Goal: Task Accomplishment & Management: Manage account settings

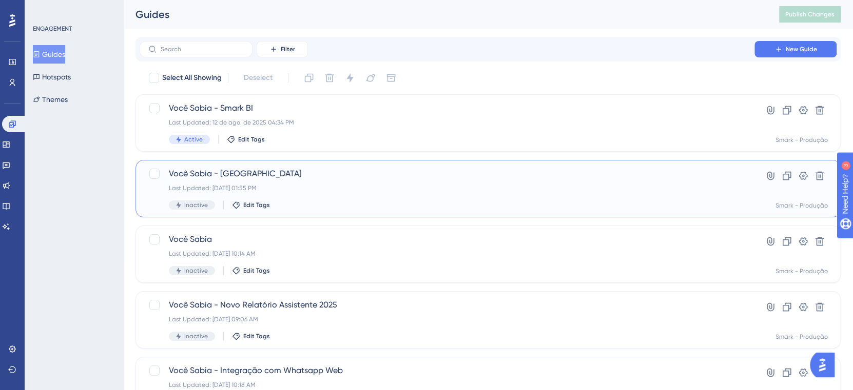
click at [280, 170] on span "Você Sabia - Kanban" at bounding box center [447, 174] width 556 height 12
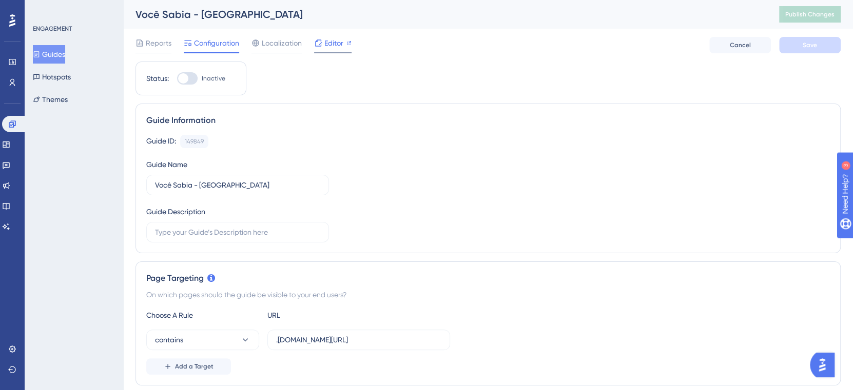
click at [341, 45] on span "Editor" at bounding box center [333, 43] width 19 height 12
click at [332, 45] on span "Editor" at bounding box center [333, 43] width 19 height 12
click at [63, 75] on button "Hotspots" at bounding box center [52, 77] width 38 height 18
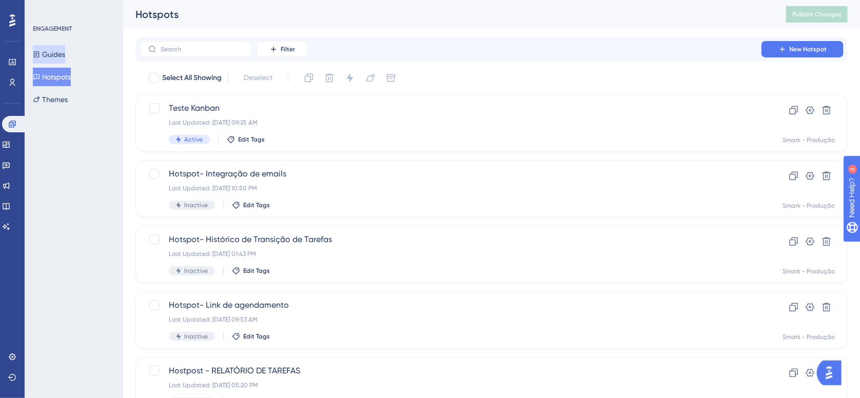
click at [62, 55] on button "Guides" at bounding box center [49, 54] width 32 height 18
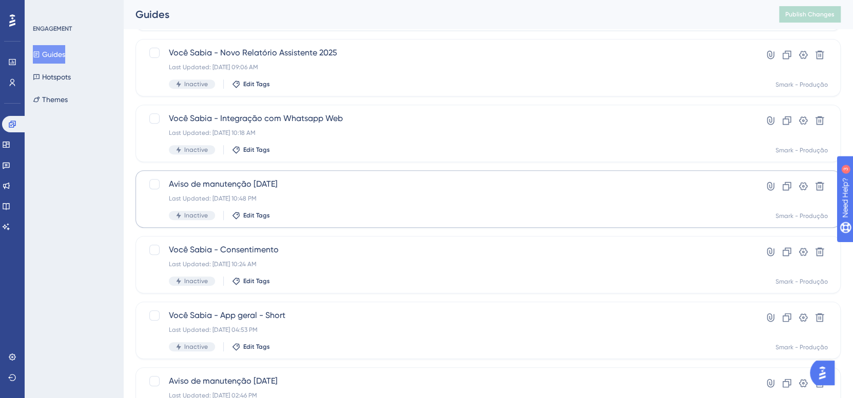
scroll to position [273, 0]
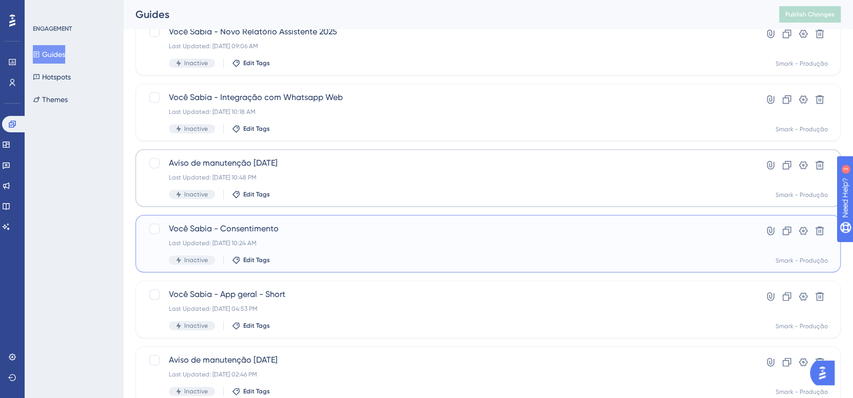
click at [355, 244] on div "Last Updated: 29 de jul. de 2025 10:24 AM" at bounding box center [447, 243] width 556 height 8
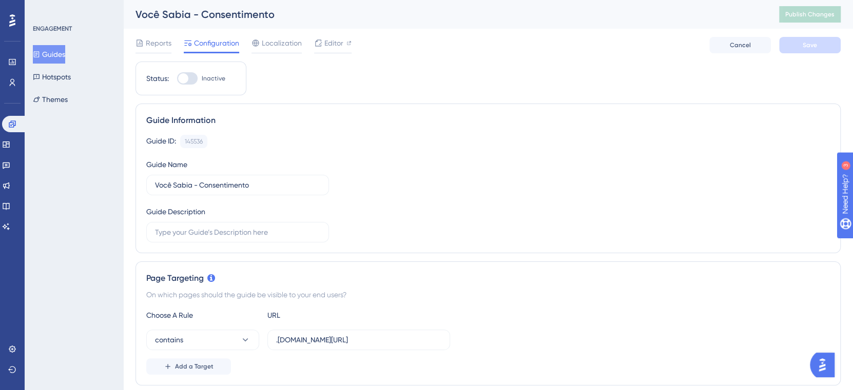
click at [64, 50] on button "Guides" at bounding box center [49, 54] width 32 height 18
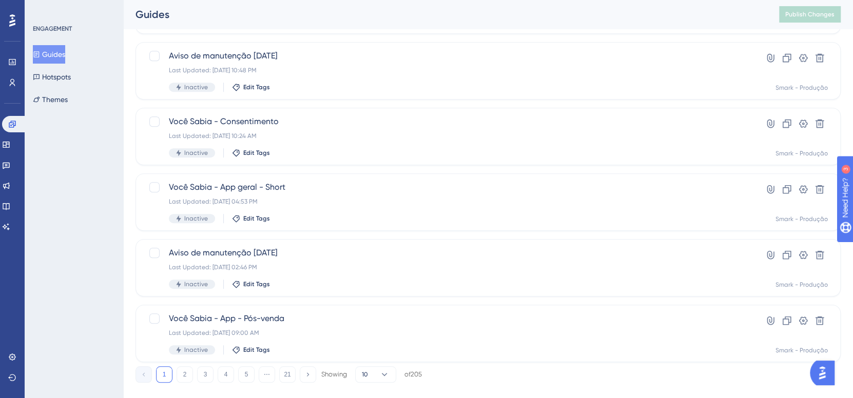
scroll to position [398, 0]
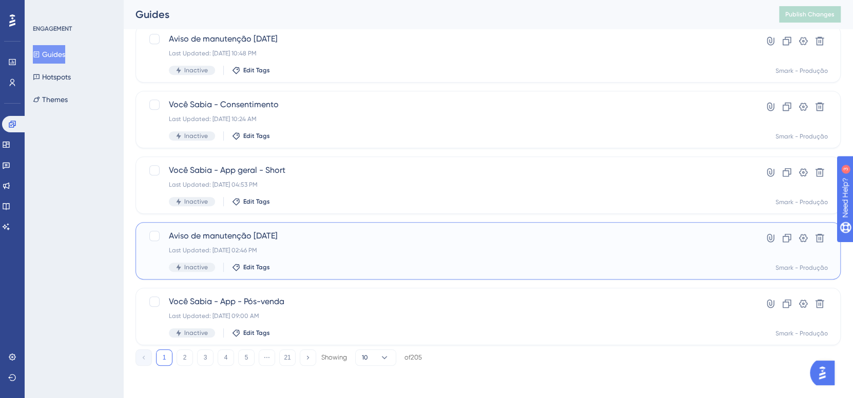
click at [326, 241] on span "Aviso de manutenção 13/05/2025" at bounding box center [447, 236] width 556 height 12
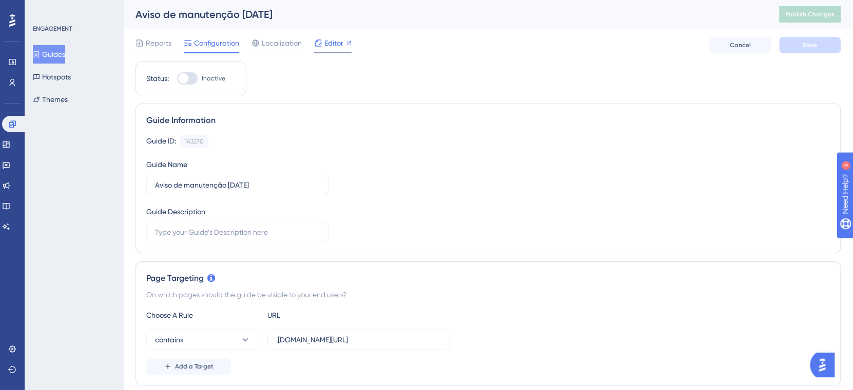
click at [343, 44] on span "Editor" at bounding box center [333, 43] width 19 height 12
click at [65, 46] on button "Guides" at bounding box center [49, 54] width 32 height 18
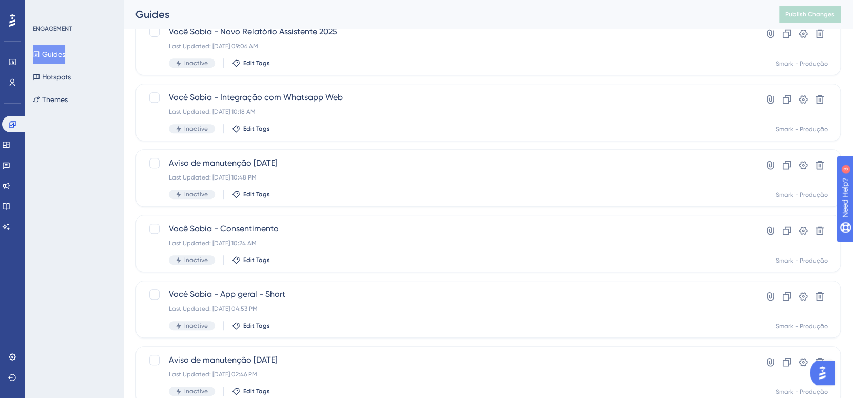
scroll to position [398, 0]
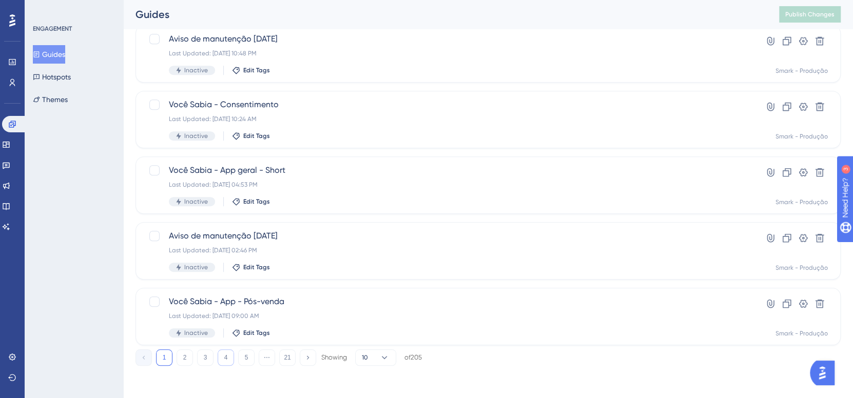
click at [227, 356] on button "4" at bounding box center [226, 357] width 16 height 16
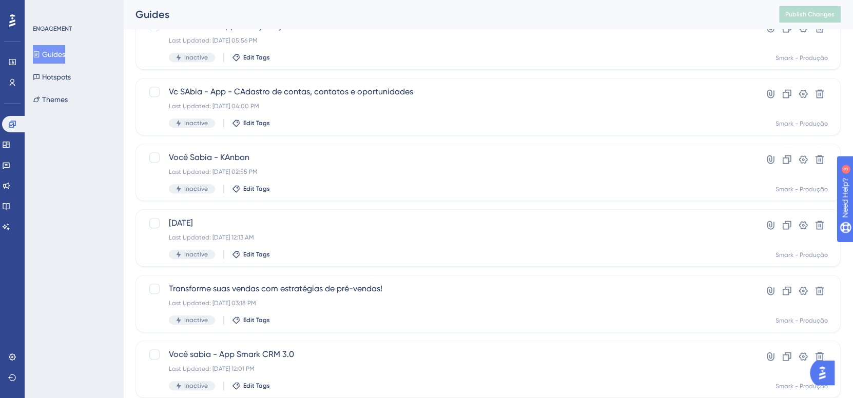
scroll to position [261, 0]
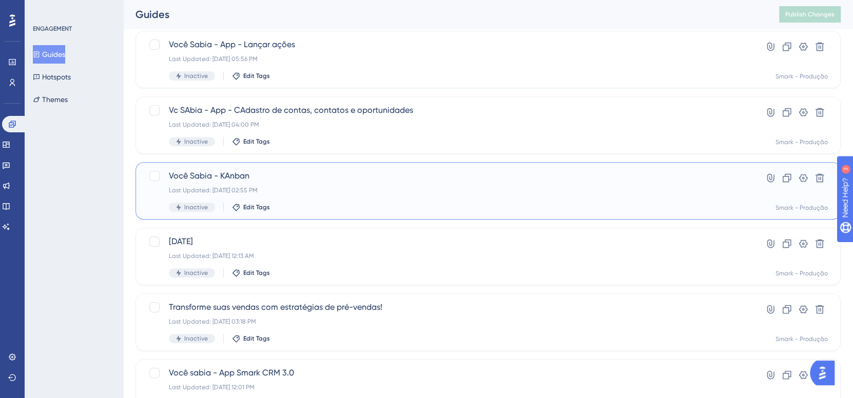
click at [322, 171] on span "Você Sabia - KAnban" at bounding box center [447, 176] width 556 height 12
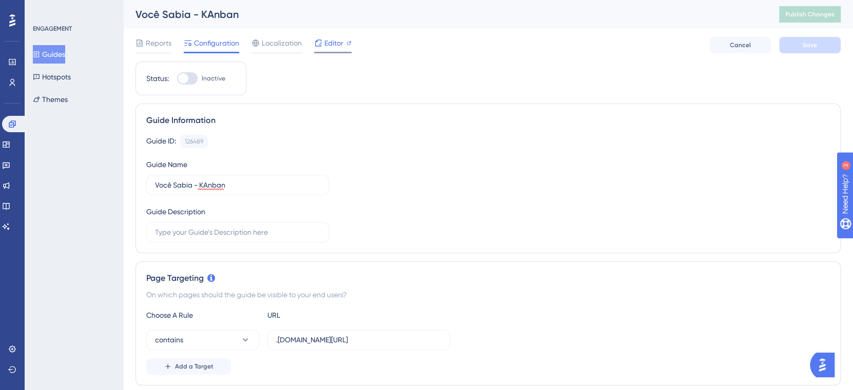
click at [338, 41] on span "Editor" at bounding box center [333, 43] width 19 height 12
click at [65, 47] on button "Guides" at bounding box center [49, 54] width 32 height 18
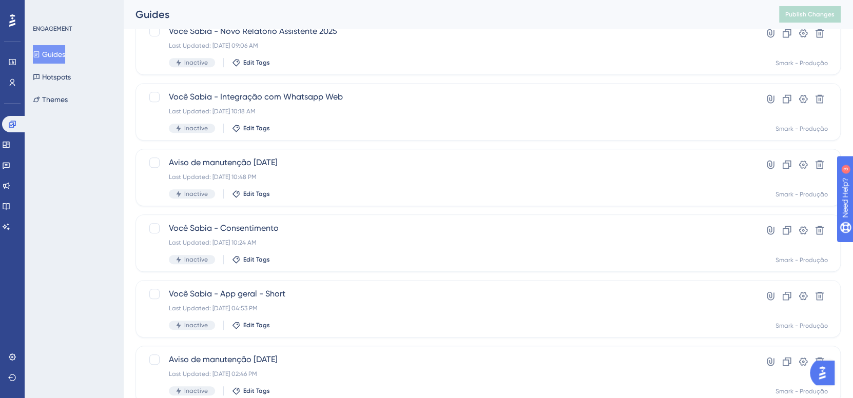
scroll to position [398, 0]
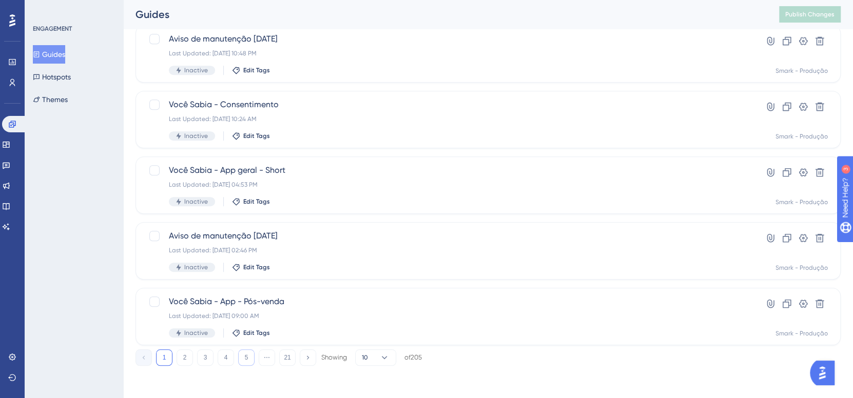
click at [251, 361] on button "5" at bounding box center [246, 357] width 16 height 16
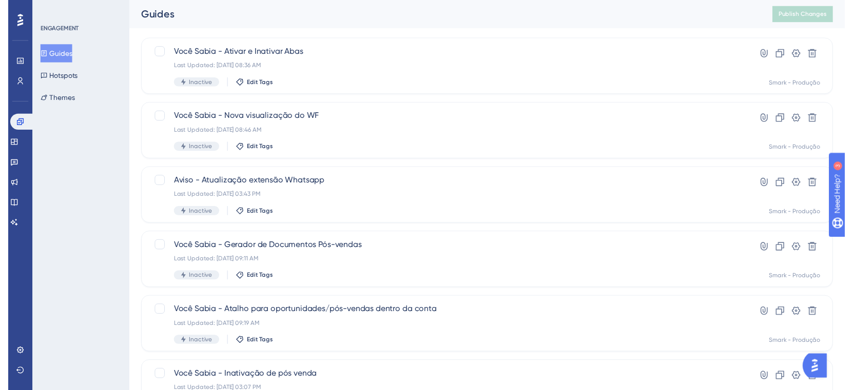
scroll to position [0, 0]
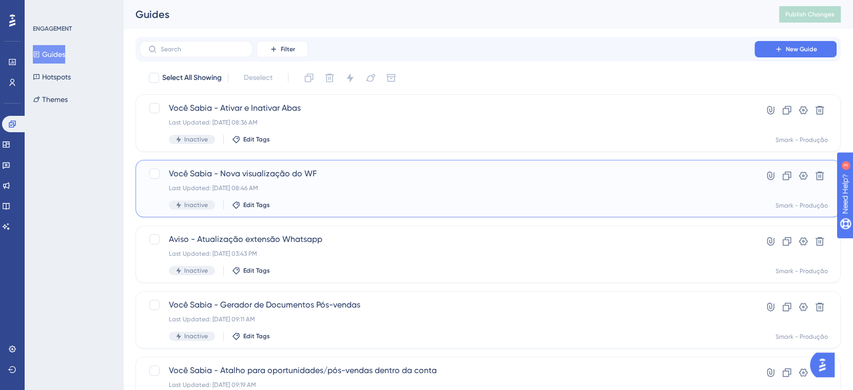
click at [307, 172] on span "Você Sabia - Nova visualização do WF" at bounding box center [447, 174] width 556 height 12
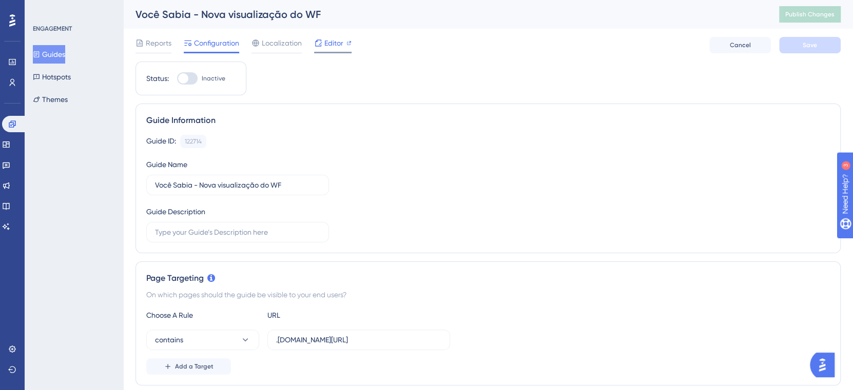
click at [333, 44] on span "Editor" at bounding box center [333, 43] width 19 height 12
click at [49, 54] on button "Guides" at bounding box center [49, 54] width 32 height 18
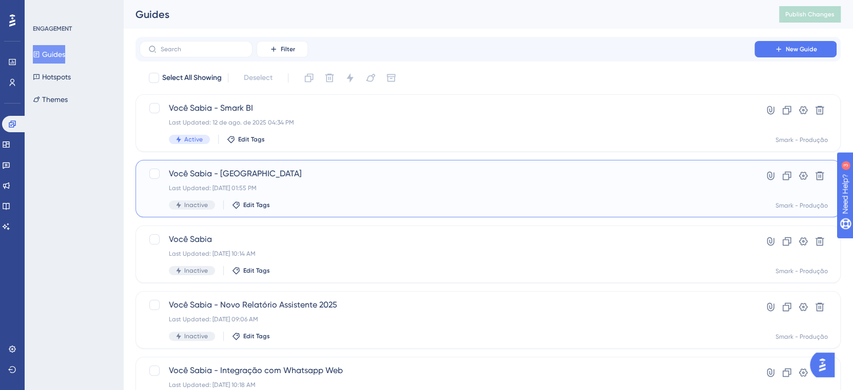
click at [323, 188] on div "Last Updated: 12 de ago. de 2025 01:55 PM" at bounding box center [447, 188] width 556 height 8
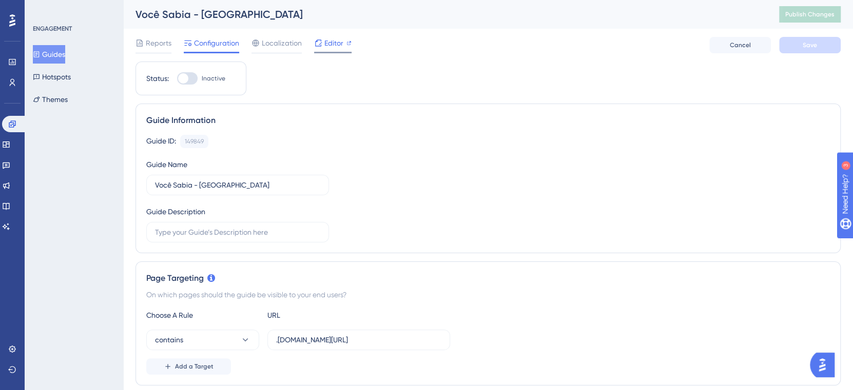
click at [342, 43] on span "Editor" at bounding box center [333, 43] width 19 height 12
click at [190, 75] on div at bounding box center [187, 78] width 21 height 12
click at [177, 79] on input "Inactive" at bounding box center [177, 79] width 1 height 1
checkbox input "true"
click at [816, 43] on button "Save" at bounding box center [810, 45] width 62 height 16
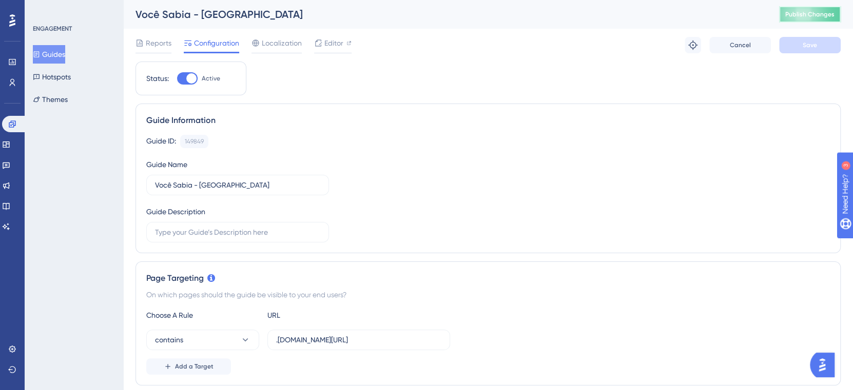
click at [816, 21] on button "Publish Changes" at bounding box center [810, 14] width 62 height 16
click at [63, 52] on button "Guides" at bounding box center [49, 54] width 32 height 18
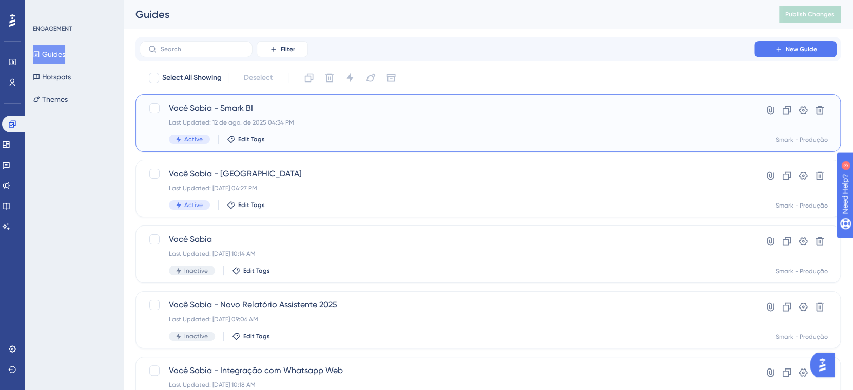
click at [309, 124] on div "Last Updated: 12 de ago. de 2025 04:34 PM" at bounding box center [447, 123] width 556 height 8
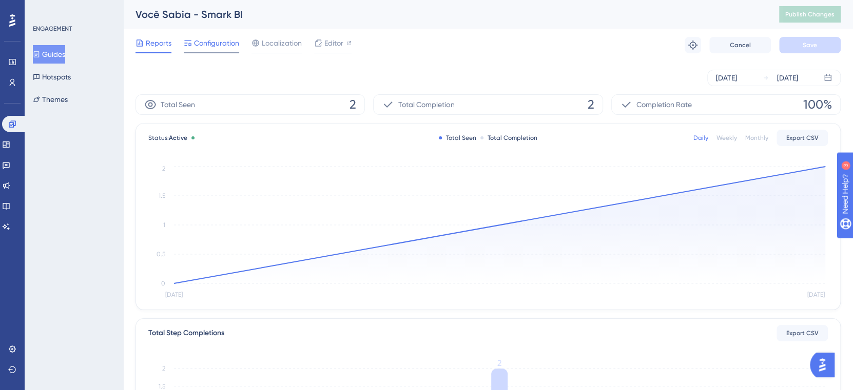
click at [220, 42] on span "Configuration" at bounding box center [216, 43] width 45 height 12
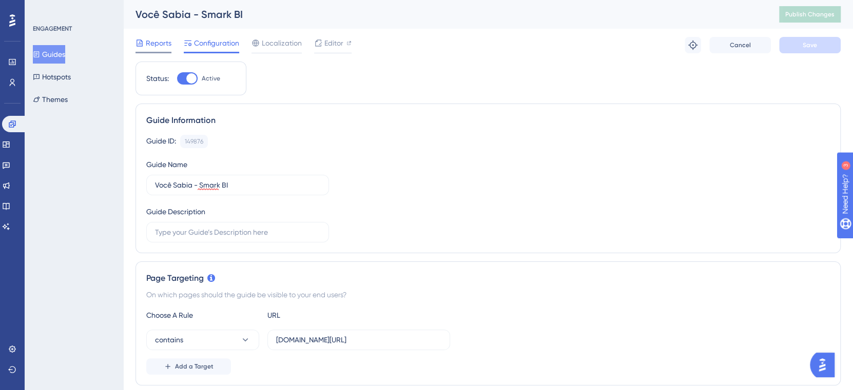
click at [146, 45] on span "Reports" at bounding box center [159, 43] width 26 height 12
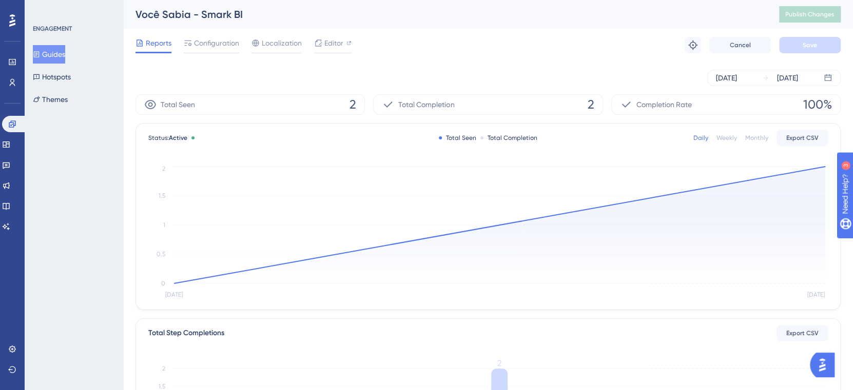
click at [147, 45] on span "Reports" at bounding box center [159, 43] width 26 height 12
click at [213, 43] on span "Configuration" at bounding box center [216, 43] width 45 height 12
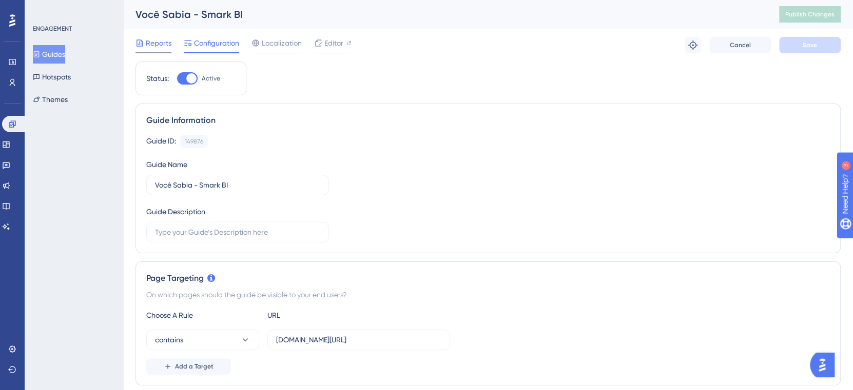
click at [148, 43] on span "Reports" at bounding box center [159, 43] width 26 height 12
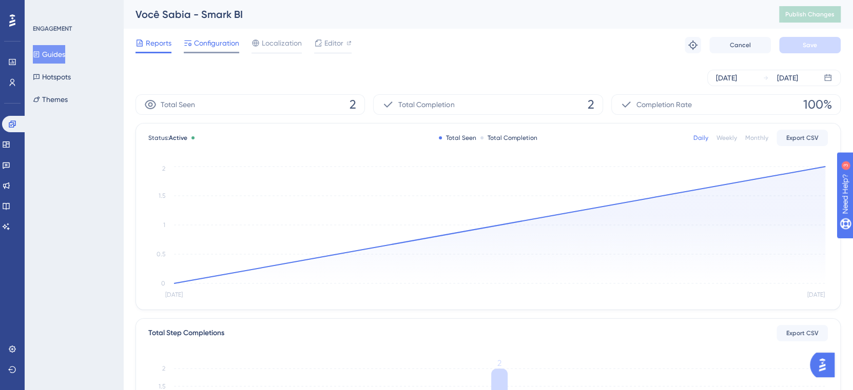
click at [222, 49] on span "Configuration" at bounding box center [216, 43] width 45 height 12
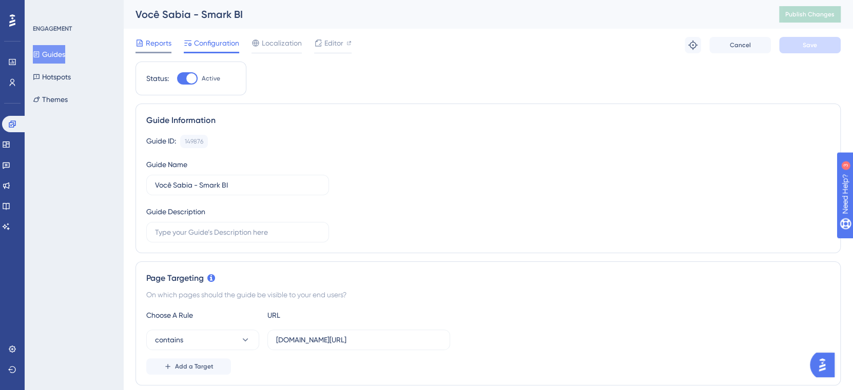
click at [159, 46] on span "Reports" at bounding box center [159, 43] width 26 height 12
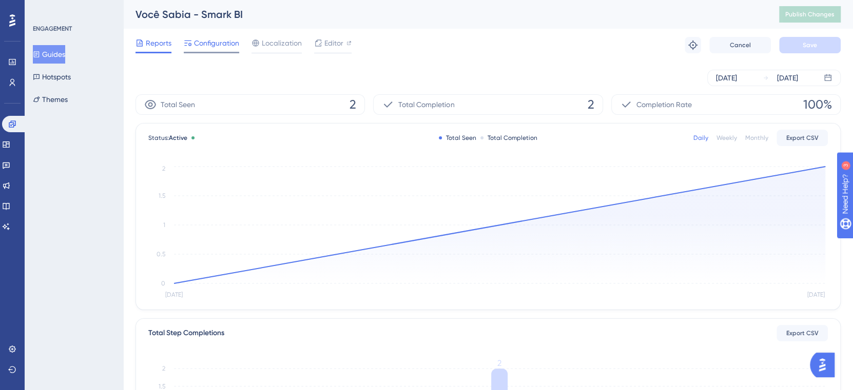
click at [212, 42] on span "Configuration" at bounding box center [216, 43] width 45 height 12
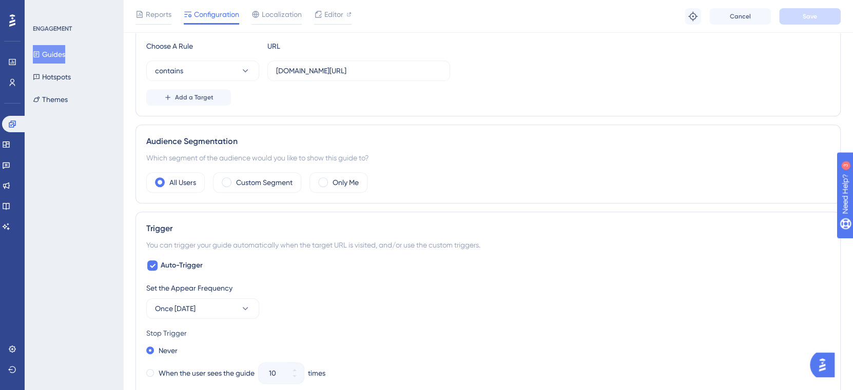
scroll to position [137, 0]
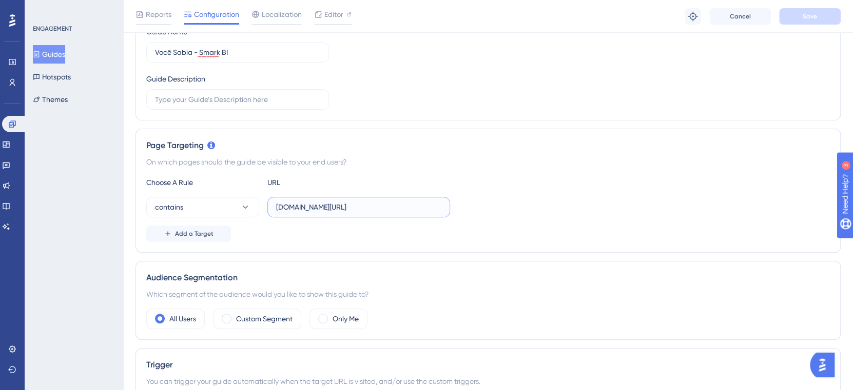
click at [298, 205] on input "global.smark.com.br/Home/Home" at bounding box center [358, 207] width 165 height 11
click at [811, 18] on span "Save" at bounding box center [809, 16] width 14 height 8
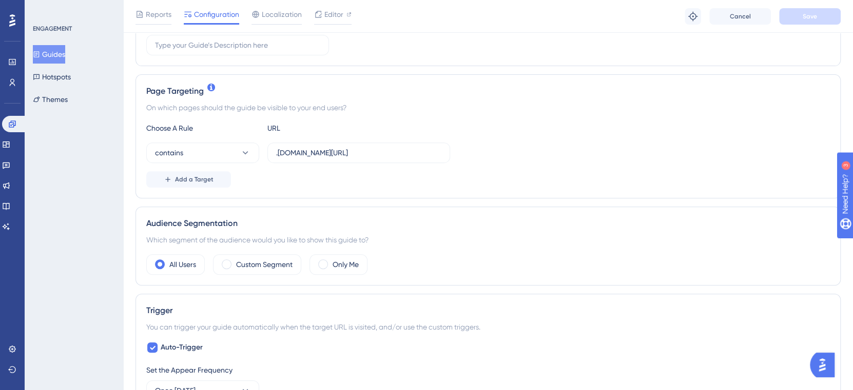
scroll to position [205, 0]
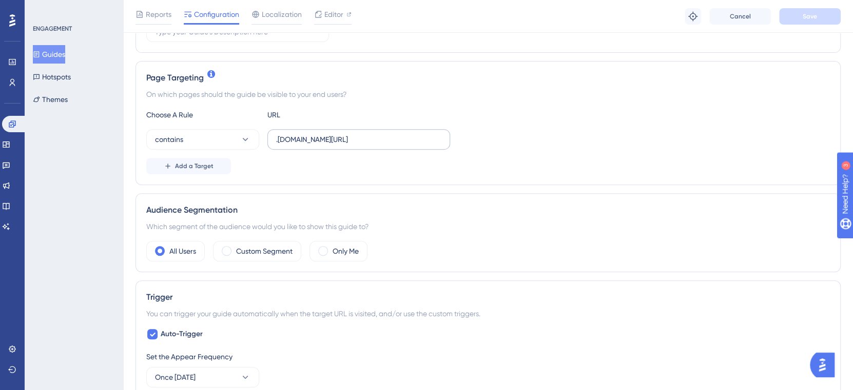
click at [274, 135] on label ".smark.com.br/Home/Home" at bounding box center [358, 139] width 183 height 21
click at [276, 135] on input ".smark.com.br/Home/Home" at bounding box center [358, 139] width 165 height 11
type input "global.smark.com.br/Home/Home"
click at [509, 131] on div "contains global.smark.com.br/Home/Home" at bounding box center [487, 139] width 683 height 21
click at [816, 14] on button "Save" at bounding box center [810, 16] width 62 height 16
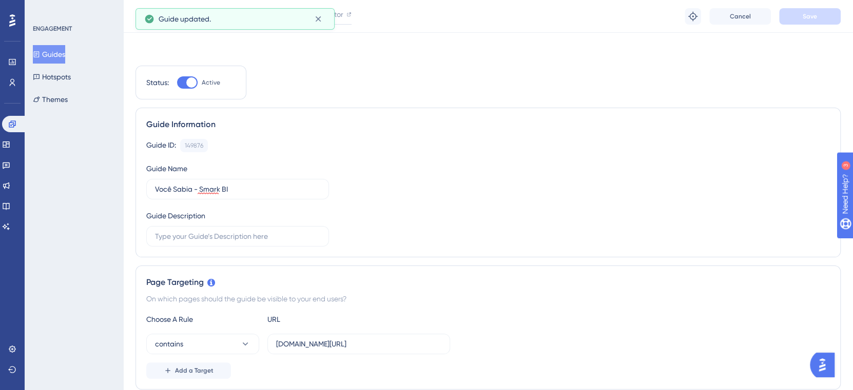
scroll to position [0, 0]
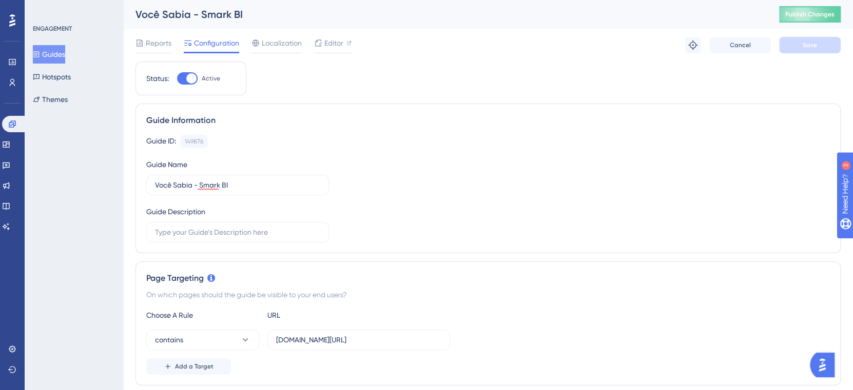
click at [52, 49] on button "Guides" at bounding box center [49, 54] width 32 height 18
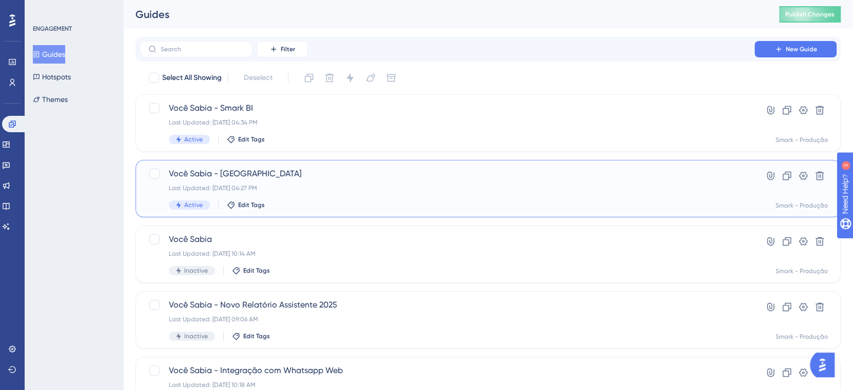
click at [342, 187] on div "Last Updated: 13 de ago. de 2025 04:27 PM" at bounding box center [447, 188] width 556 height 8
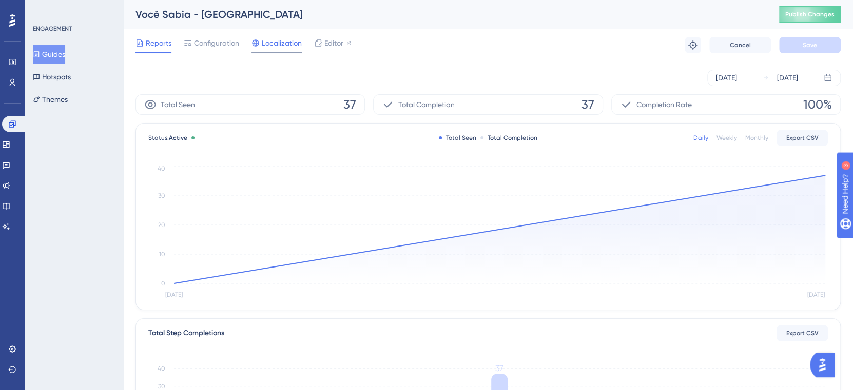
click at [273, 38] on span "Localization" at bounding box center [282, 43] width 40 height 12
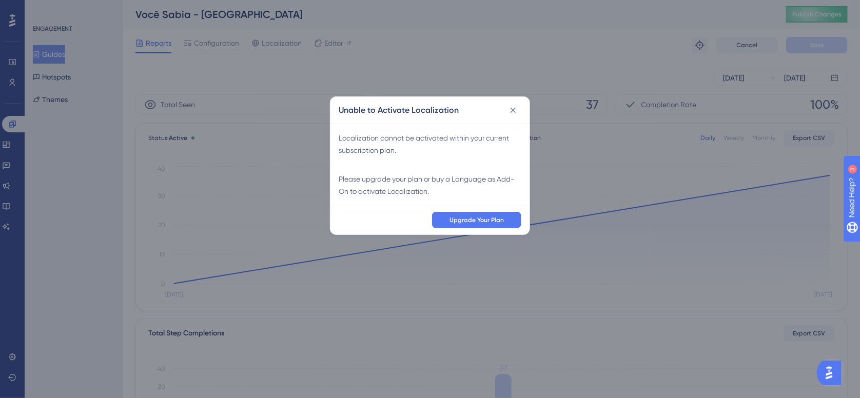
click at [211, 38] on div "Unable to Activate Localization Localization cannot be activated within your cu…" at bounding box center [430, 199] width 860 height 398
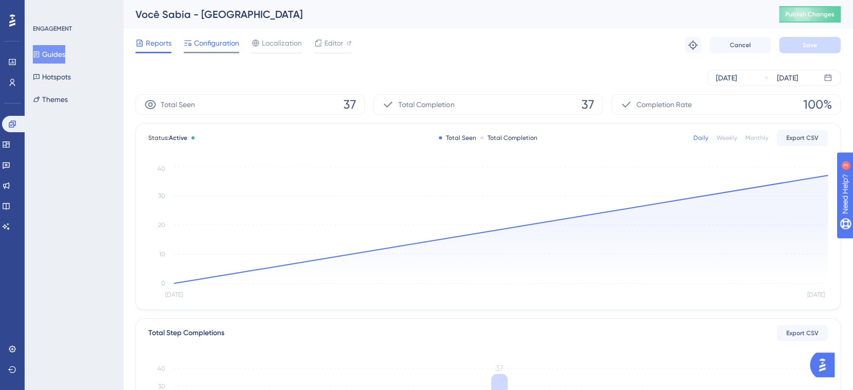
click at [218, 39] on span "Configuration" at bounding box center [216, 43] width 45 height 12
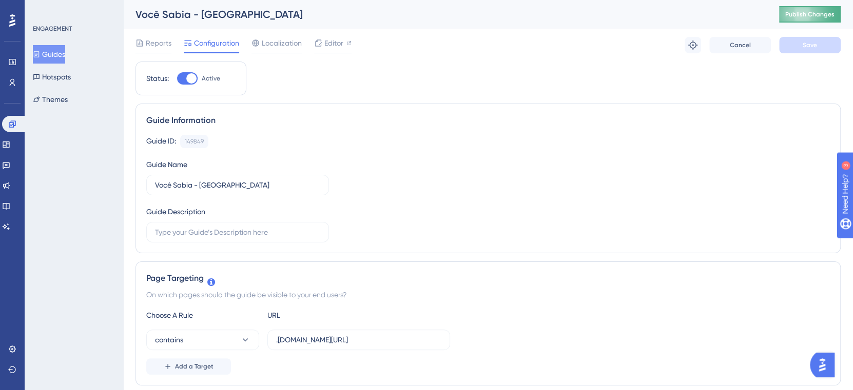
click at [821, 14] on button "Publish Changes" at bounding box center [810, 14] width 62 height 16
click at [265, 184] on input "Você Sabia - Kanban" at bounding box center [237, 185] width 165 height 11
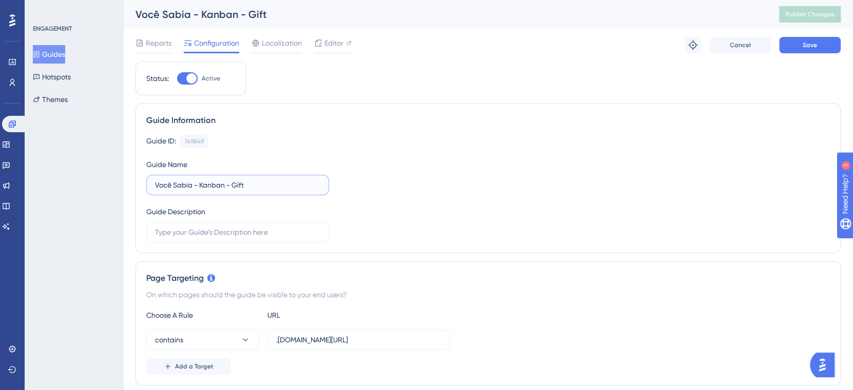
click at [271, 186] on input "Você Sabia - Kanban - Gift" at bounding box center [237, 185] width 165 height 11
type input "Você Sabia - Kanban (Gif)"
click at [807, 41] on span "Save" at bounding box center [809, 45] width 14 height 8
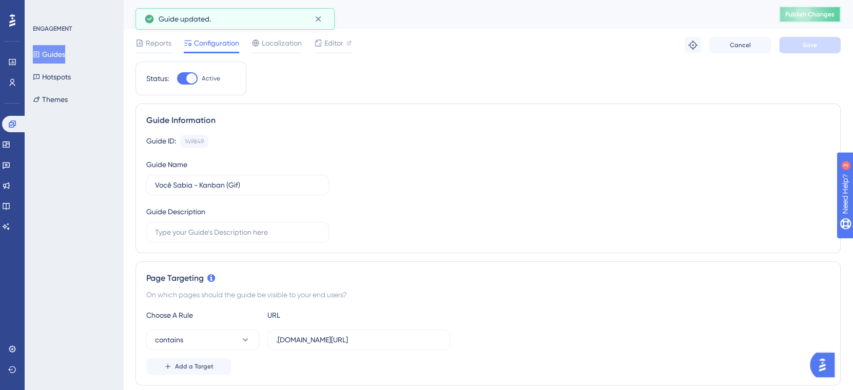
click at [825, 9] on button "Publish Changes" at bounding box center [810, 14] width 62 height 16
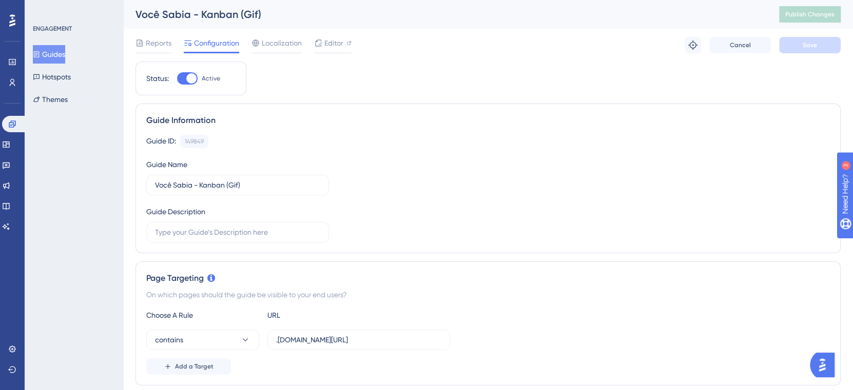
drag, startPoint x: 63, startPoint y: 57, endPoint x: 84, endPoint y: 61, distance: 21.3
click at [63, 57] on button "Guides" at bounding box center [49, 54] width 32 height 18
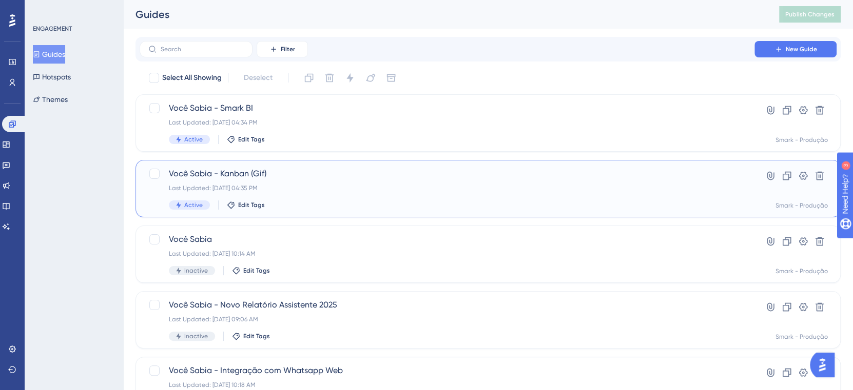
click at [308, 185] on div "Last Updated: 13 de ago. de 2025 04:35 PM" at bounding box center [447, 188] width 556 height 8
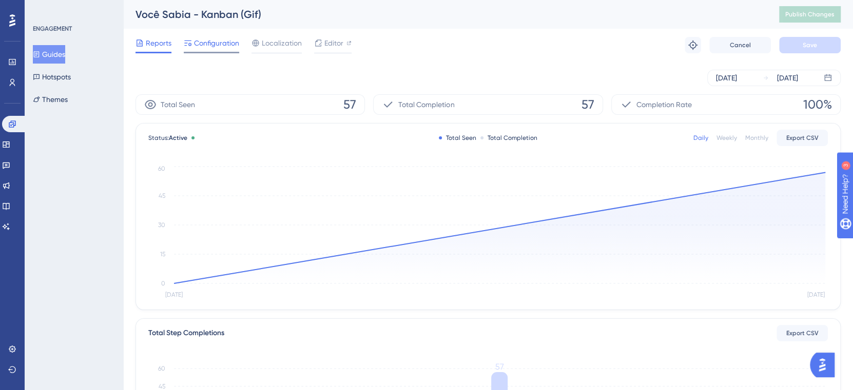
click at [221, 47] on span "Configuration" at bounding box center [216, 43] width 45 height 12
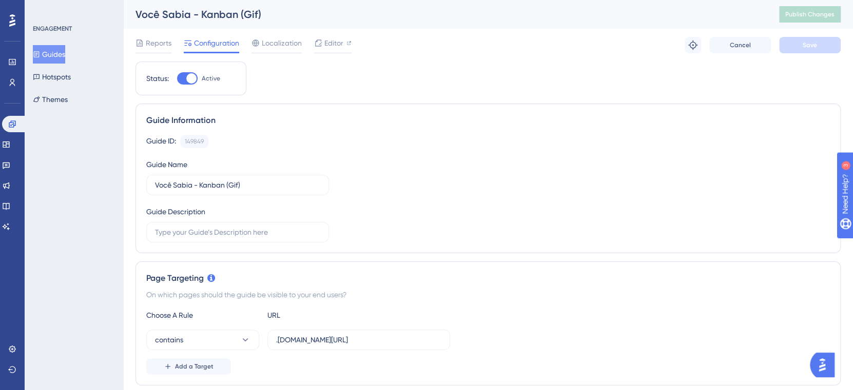
click at [193, 78] on div at bounding box center [191, 78] width 10 height 10
click at [177, 79] on input "Active" at bounding box center [177, 79] width 1 height 1
click at [793, 44] on button "Save" at bounding box center [810, 45] width 62 height 16
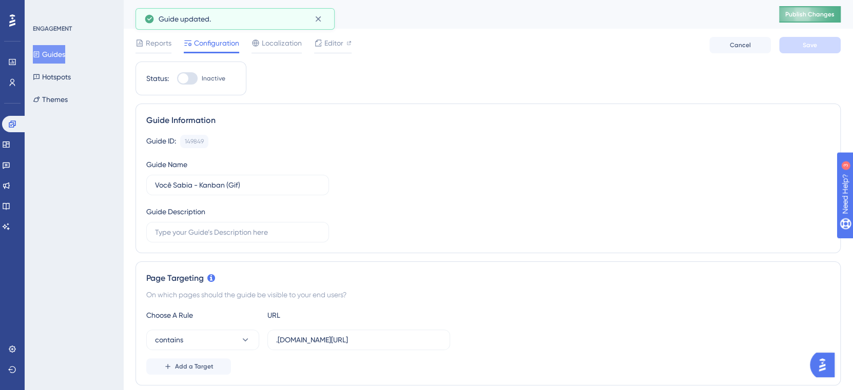
click at [823, 17] on span "Publish Changes" at bounding box center [809, 14] width 49 height 8
click at [193, 79] on div at bounding box center [187, 78] width 21 height 12
click at [177, 79] on input "Inactive" at bounding box center [177, 79] width 1 height 1
checkbox input "true"
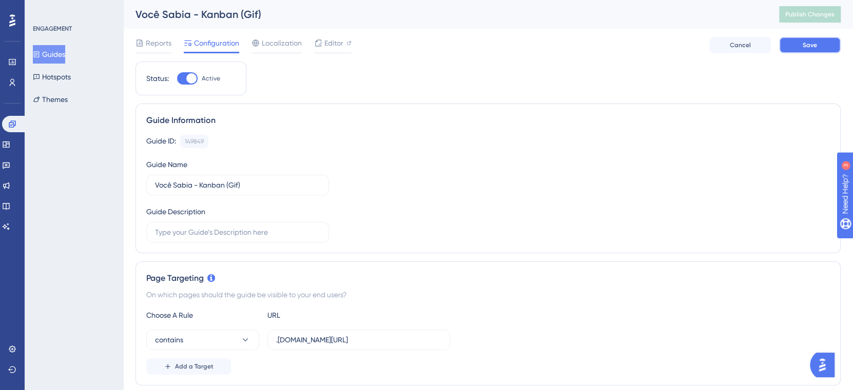
click at [819, 49] on button "Save" at bounding box center [810, 45] width 62 height 16
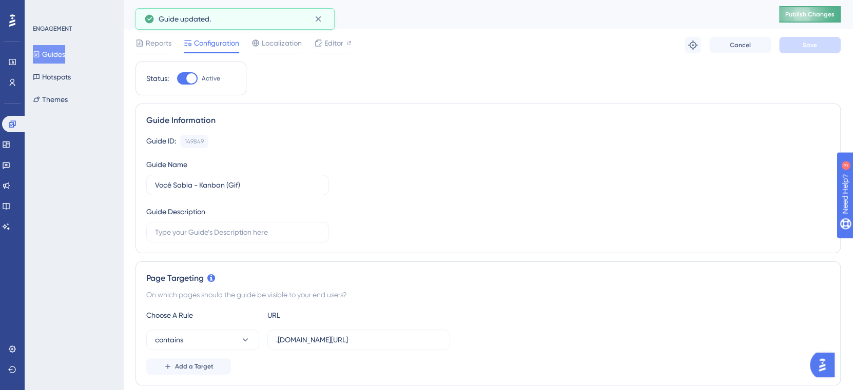
click at [821, 17] on span "Publish Changes" at bounding box center [809, 14] width 49 height 8
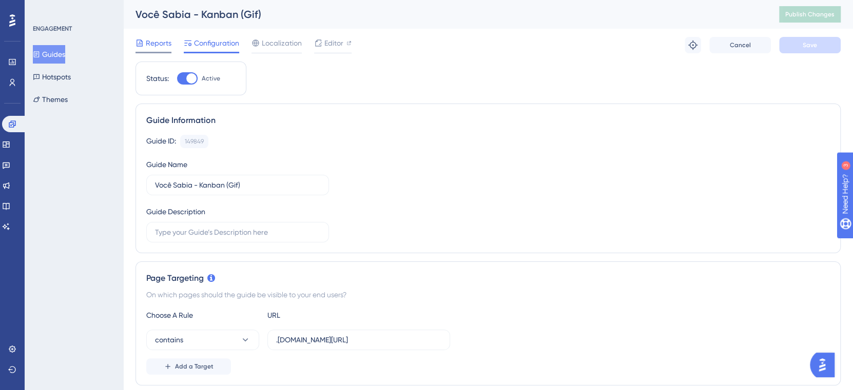
click at [149, 42] on span "Reports" at bounding box center [159, 43] width 26 height 12
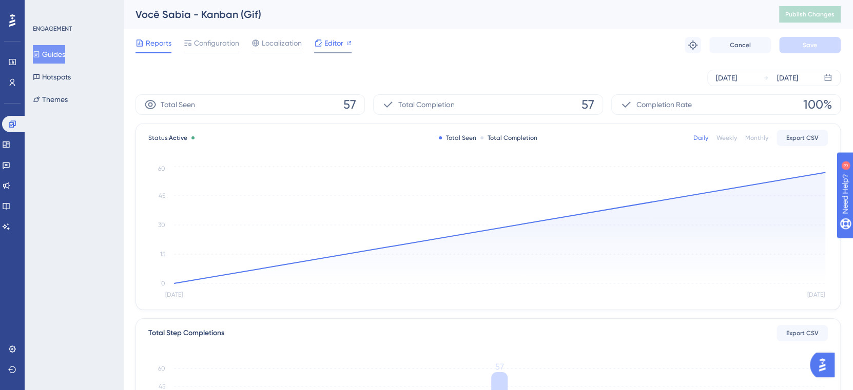
click at [323, 40] on div "Editor" at bounding box center [332, 43] width 37 height 12
click at [212, 48] on span "Configuration" at bounding box center [216, 43] width 45 height 12
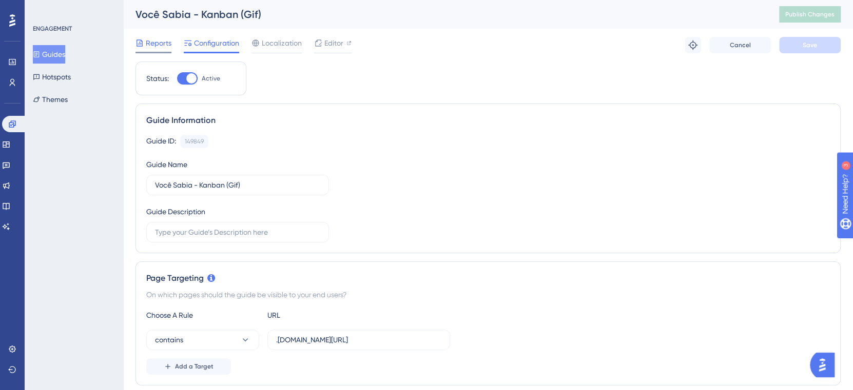
click at [153, 44] on span "Reports" at bounding box center [159, 43] width 26 height 12
